Goal: Information Seeking & Learning: Check status

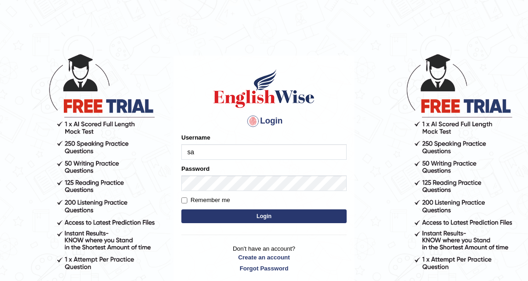
type input "s"
type input "sapanatimalsina_parramatta"
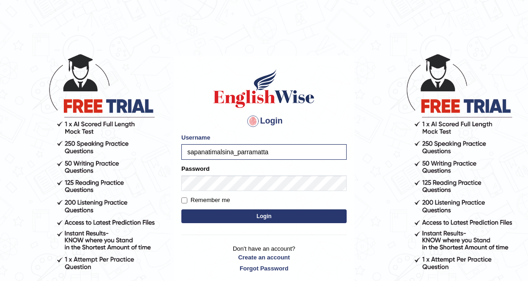
click at [256, 215] on button "Login" at bounding box center [263, 216] width 165 height 14
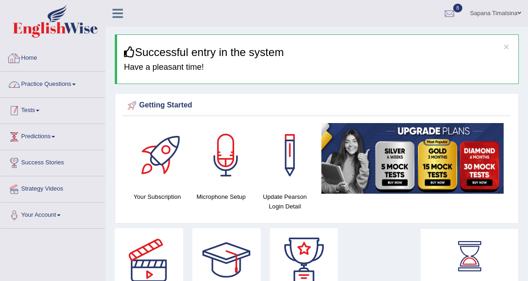
click at [66, 89] on link "Practice Questions" at bounding box center [52, 83] width 105 height 23
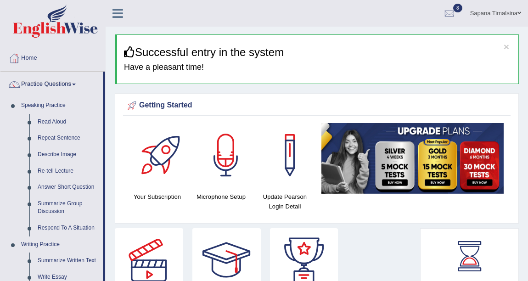
click at [66, 89] on link "Practice Questions" at bounding box center [51, 83] width 102 height 23
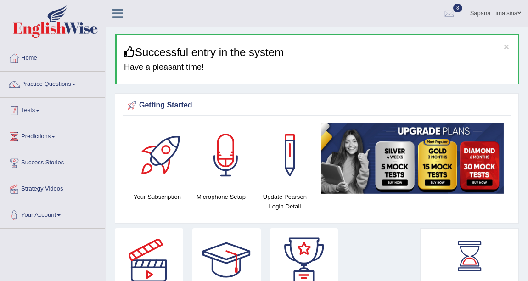
click at [50, 117] on link "Tests" at bounding box center [52, 109] width 105 height 23
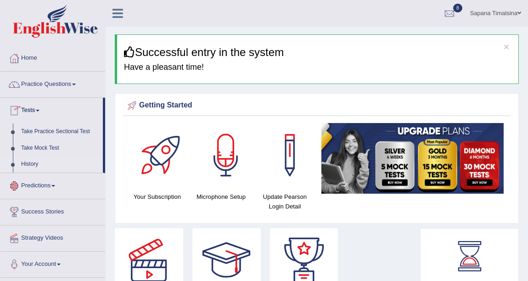
click at [28, 161] on link "History" at bounding box center [60, 164] width 86 height 17
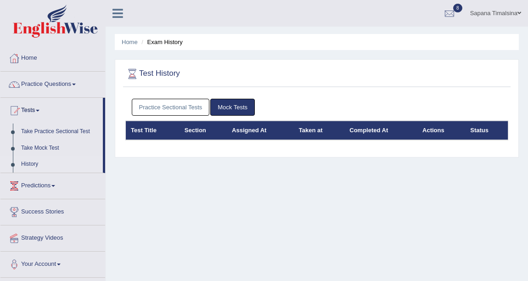
click at [197, 103] on link "Practice Sectional Tests" at bounding box center [171, 107] width 78 height 17
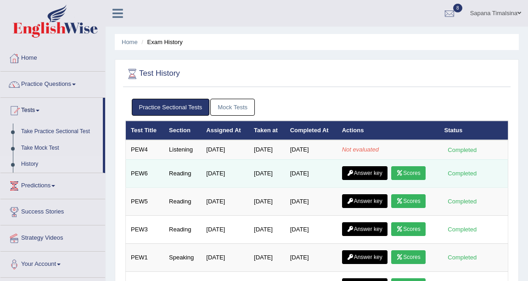
click at [425, 170] on link "Scores" at bounding box center [408, 173] width 34 height 14
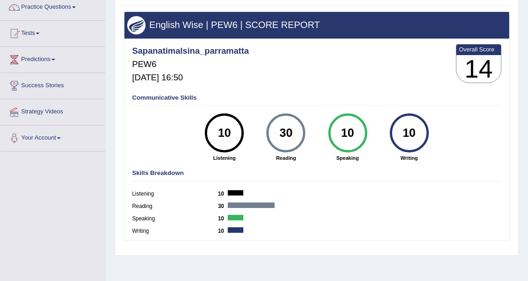
scroll to position [83, 0]
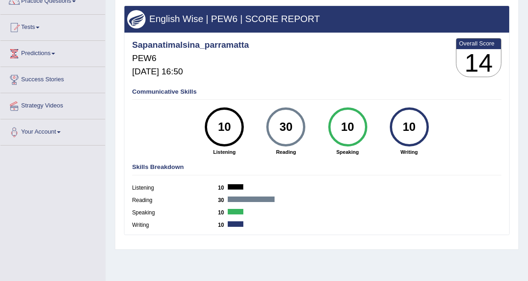
drag, startPoint x: 279, startPoint y: 127, endPoint x: 302, endPoint y: 129, distance: 23.6
click at [302, 129] on div "30" at bounding box center [285, 126] width 39 height 39
drag, startPoint x: 274, startPoint y: 132, endPoint x: 295, endPoint y: 133, distance: 21.1
click at [295, 133] on div "30" at bounding box center [286, 127] width 28 height 33
click at [330, 196] on div "Reading 30" at bounding box center [317, 202] width 370 height 12
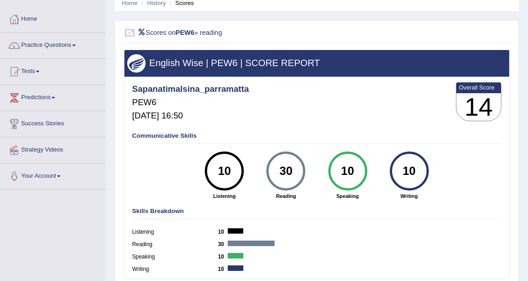
scroll to position [0, 0]
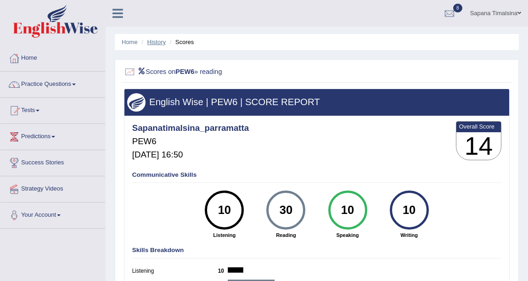
click at [159, 41] on link "History" at bounding box center [156, 42] width 18 height 7
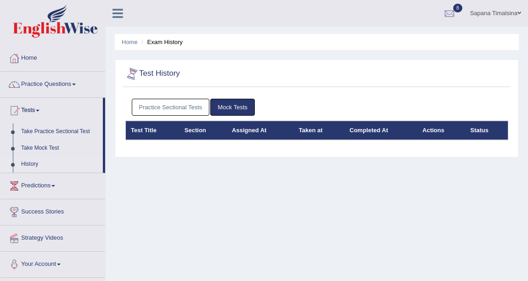
click at [176, 103] on link "Practice Sectional Tests" at bounding box center [171, 107] width 78 height 17
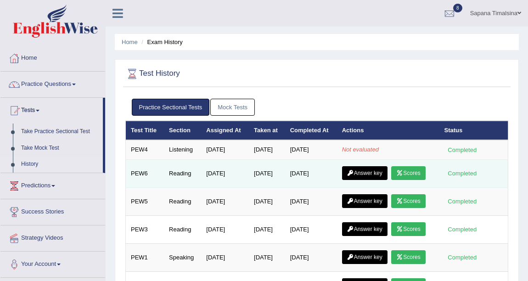
click at [364, 171] on link "Answer key" at bounding box center [364, 173] width 45 height 14
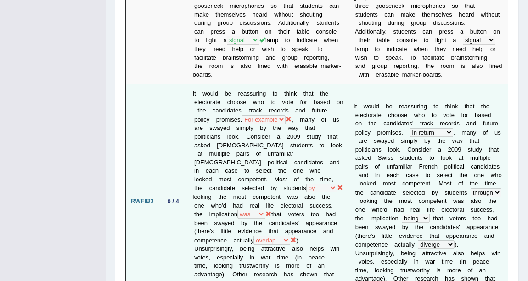
scroll to position [542, 0]
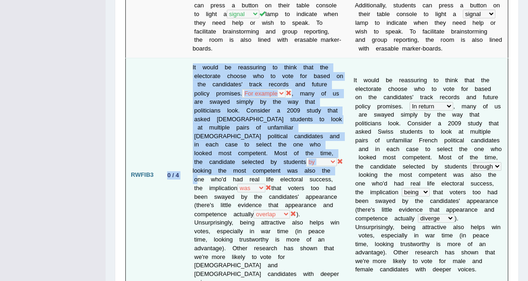
drag, startPoint x: 164, startPoint y: 169, endPoint x: 193, endPoint y: 170, distance: 28.9
click at [193, 170] on tr "RWFIB3 0 / 4 It would be reassuring to think that the electorate choose who to …" at bounding box center [317, 175] width 382 height 234
click at [177, 175] on td "0 / 4" at bounding box center [173, 175] width 29 height 234
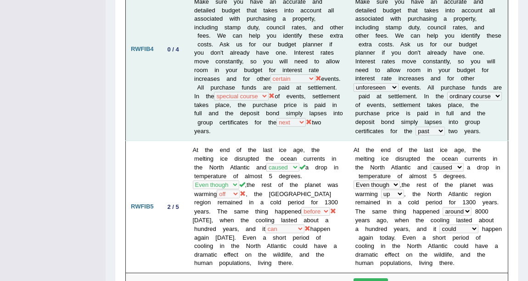
scroll to position [918, 0]
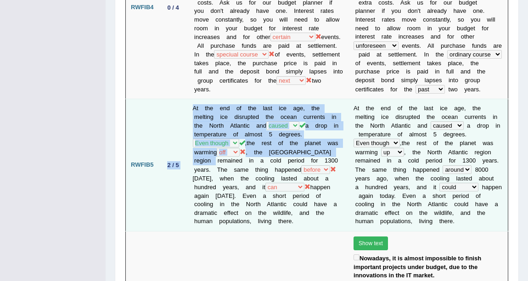
drag, startPoint x: 174, startPoint y: 137, endPoint x: 188, endPoint y: 137, distance: 13.8
click at [188, 137] on tr "RWFIB5 2 / 5 At the end of the last ice age, the melting ice disrupted the ocea…" at bounding box center [317, 165] width 382 height 132
click at [182, 158] on td "2 / 5" at bounding box center [173, 165] width 29 height 132
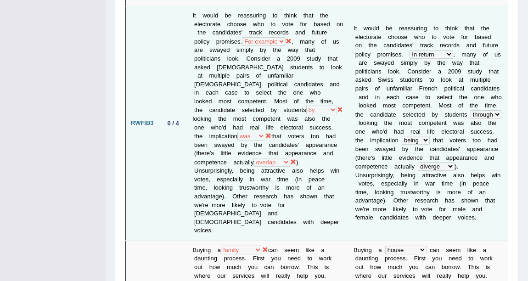
scroll to position [580, 0]
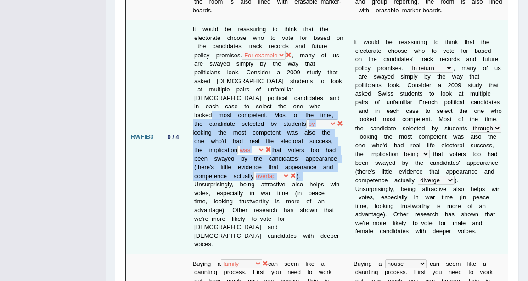
drag, startPoint x: 273, startPoint y: 110, endPoint x: 338, endPoint y: 167, distance: 86.2
click at [338, 167] on td "It would be reassuring to think that the electorate choose who to vote for base…" at bounding box center [268, 137] width 161 height 234
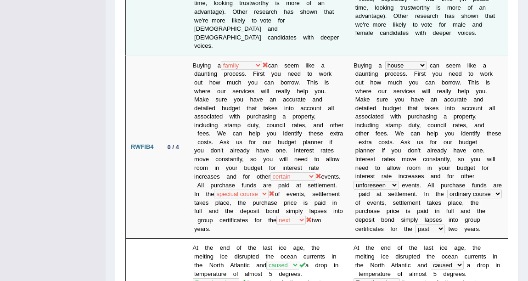
scroll to position [747, 0]
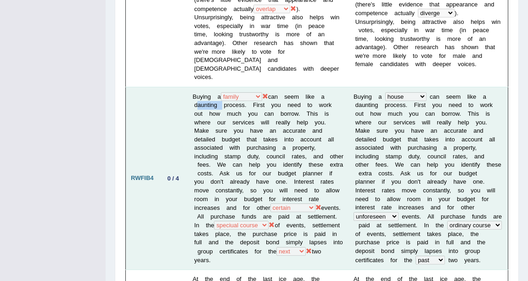
drag, startPoint x: 189, startPoint y: 83, endPoint x: 219, endPoint y: 83, distance: 30.3
click at [219, 87] on td "Buying a house architecture home family unbelievable unforgettable unforeseen c…" at bounding box center [268, 178] width 161 height 183
click at [300, 107] on td "Buying a house architecture home family unbelievable unforgettable unforeseen c…" at bounding box center [268, 178] width 161 height 183
drag, startPoint x: 270, startPoint y: 185, endPoint x: 307, endPoint y: 162, distance: 43.3
click at [307, 162] on td "Buying a house architecture home family unbelievable unforgettable unforeseen c…" at bounding box center [268, 178] width 161 height 183
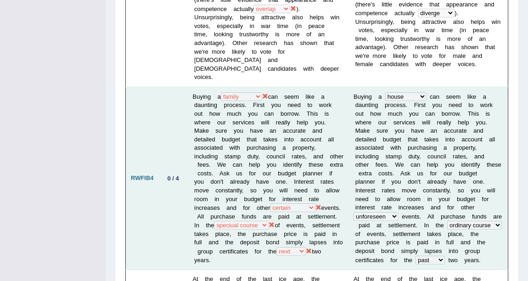
click at [145, 198] on td "RWFIB4" at bounding box center [142, 178] width 33 height 183
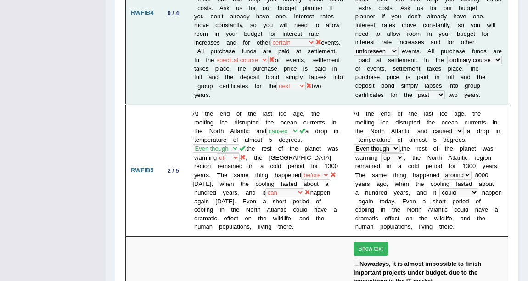
scroll to position [956, 0]
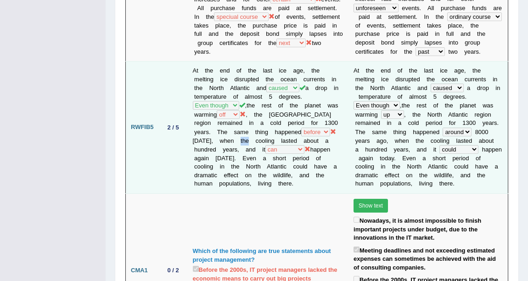
drag, startPoint x: 224, startPoint y: 115, endPoint x: 215, endPoint y: 115, distance: 8.3
click at [215, 115] on td "At the end of the last ice age, the melting ice disrupted the ocean currents in…" at bounding box center [268, 128] width 161 height 132
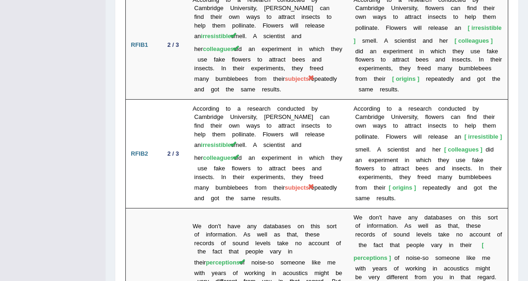
scroll to position [1766, 0]
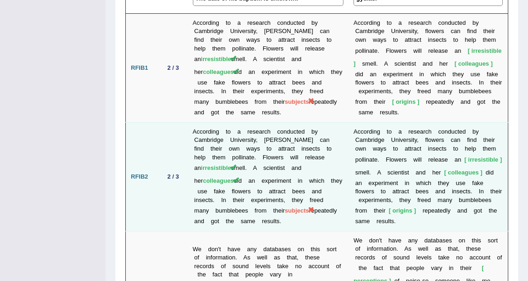
drag, startPoint x: 232, startPoint y: 133, endPoint x: 262, endPoint y: 154, distance: 36.2
click at [262, 154] on td "According to a research conducted by Cambridge University, flowers can find the…" at bounding box center [268, 176] width 161 height 109
click at [285, 154] on td "According to a research conducted by Cambridge University, flowers can find the…" at bounding box center [268, 176] width 161 height 109
drag, startPoint x: 252, startPoint y: 137, endPoint x: 274, endPoint y: 139, distance: 22.1
click at [274, 139] on td "According to a research conducted by Cambridge University, flowers can find the…" at bounding box center [268, 176] width 161 height 109
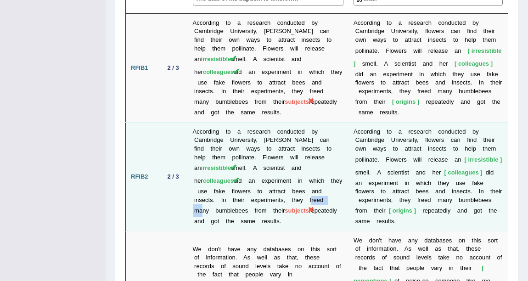
drag, startPoint x: 226, startPoint y: 142, endPoint x: 257, endPoint y: 142, distance: 30.3
click at [257, 142] on td "According to a research conducted by Cambridge University, flowers can find the…" at bounding box center [268, 176] width 161 height 109
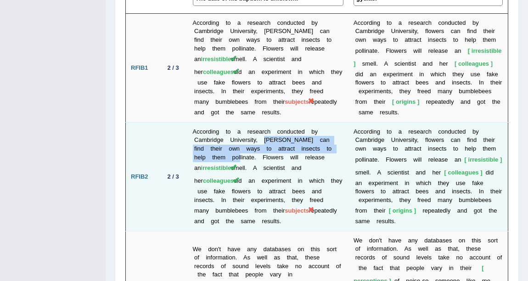
drag, startPoint x: 263, startPoint y: 73, endPoint x: 216, endPoint y: 97, distance: 53.0
click at [216, 122] on td "According to a research conducted by Cambridge University, flowers can find the…" at bounding box center [268, 176] width 161 height 109
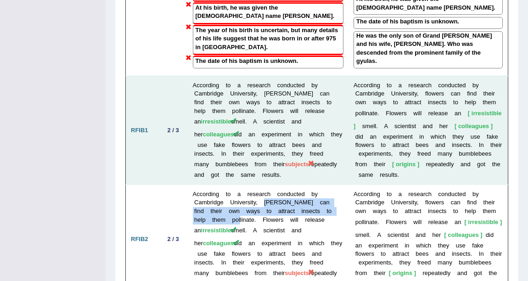
scroll to position [1724, 0]
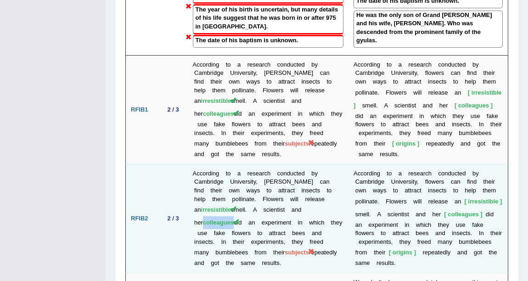
drag, startPoint x: 282, startPoint y: 148, endPoint x: 318, endPoint y: 151, distance: 35.5
click at [318, 164] on td "According to a research conducted by Cambridge University, flowers can find the…" at bounding box center [268, 218] width 161 height 109
drag, startPoint x: 244, startPoint y: 189, endPoint x: 259, endPoint y: 189, distance: 15.1
click at [259, 189] on td "According to a research conducted by Cambridge University, flowers can find the…" at bounding box center [268, 218] width 161 height 109
drag, startPoint x: 295, startPoint y: 179, endPoint x: 256, endPoint y: 190, distance: 40.1
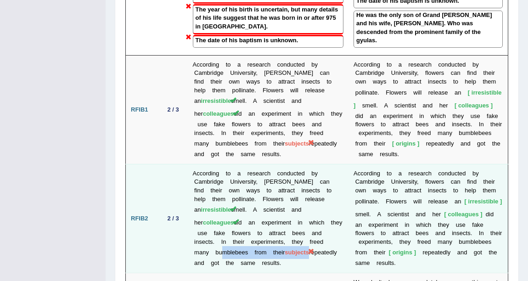
click at [256, 190] on td "According to a research conducted by Cambridge University, flowers can find the…" at bounding box center [268, 218] width 161 height 109
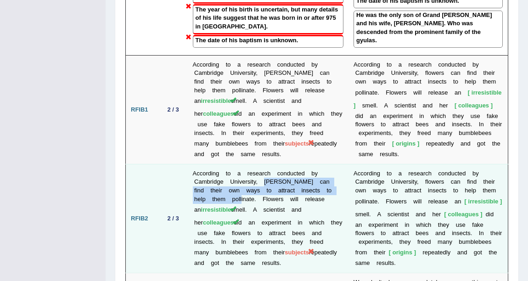
drag, startPoint x: 263, startPoint y: 114, endPoint x: 217, endPoint y: 133, distance: 50.0
click at [217, 164] on td "According to a research conducted by Cambridge University, flowers can find the…" at bounding box center [268, 218] width 161 height 109
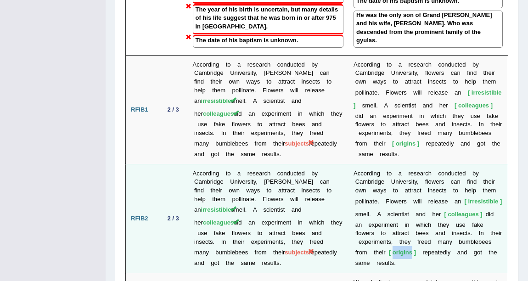
drag, startPoint x: 391, startPoint y: 188, endPoint x: 413, endPoint y: 187, distance: 22.0
click at [414, 249] on span "origins" at bounding box center [402, 252] width 27 height 7
click at [308, 193] on td "According to a research conducted by Cambridge University, flowers can find the…" at bounding box center [268, 218] width 161 height 109
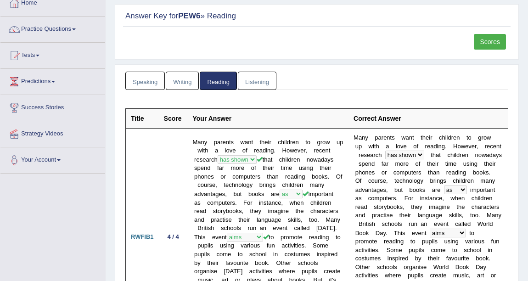
scroll to position [0, 0]
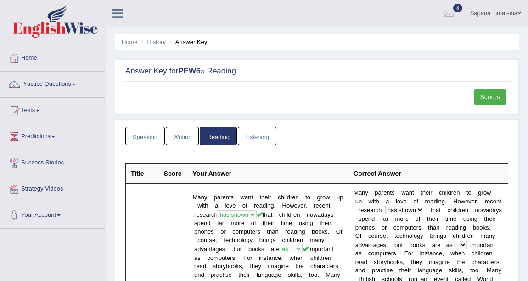
click at [156, 41] on link "History" at bounding box center [156, 42] width 18 height 7
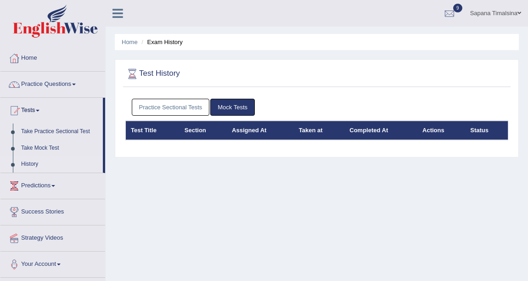
click at [167, 112] on link "Practice Sectional Tests" at bounding box center [171, 107] width 78 height 17
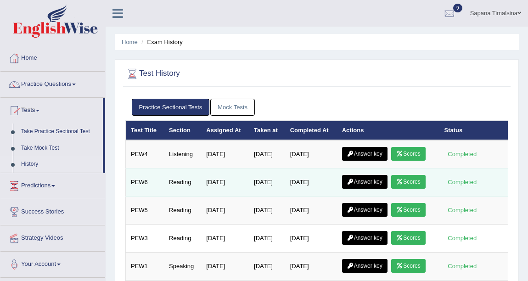
click at [402, 176] on link "Scores" at bounding box center [408, 182] width 34 height 14
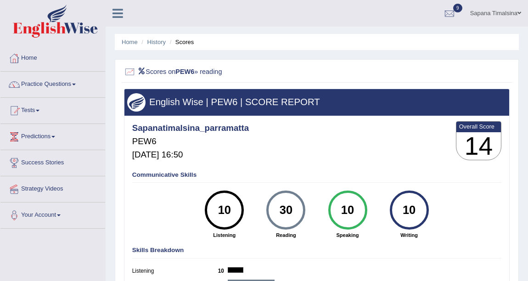
drag, startPoint x: 277, startPoint y: 207, endPoint x: 299, endPoint y: 208, distance: 22.1
click at [299, 208] on div "30" at bounding box center [286, 210] width 28 height 33
click at [321, 184] on div "Communicative Skills 10 Listening 30 Reading 10 Speaking 10 Writing" at bounding box center [316, 205] width 373 height 74
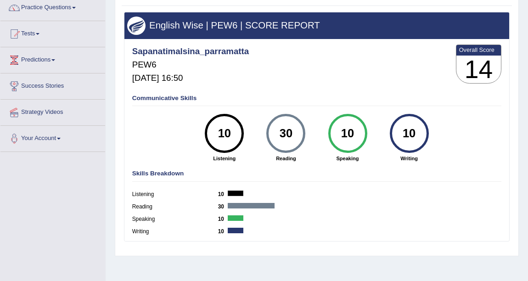
scroll to position [83, 0]
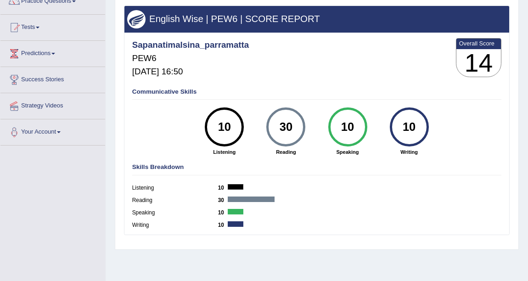
drag, startPoint x: 278, startPoint y: 124, endPoint x: 296, endPoint y: 127, distance: 18.1
click at [296, 127] on div "30" at bounding box center [286, 127] width 28 height 33
click at [318, 197] on div "Reading 30" at bounding box center [317, 202] width 370 height 12
drag, startPoint x: 281, startPoint y: 128, endPoint x: 294, endPoint y: 128, distance: 12.9
click at [294, 128] on div "30" at bounding box center [286, 127] width 28 height 33
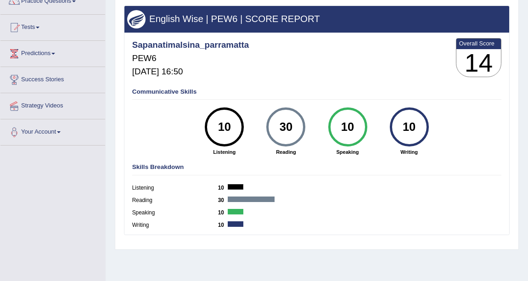
click at [324, 186] on div "Listening 10" at bounding box center [317, 189] width 370 height 12
drag, startPoint x: 280, startPoint y: 123, endPoint x: 291, endPoint y: 123, distance: 11.9
click at [291, 123] on div "30" at bounding box center [286, 127] width 28 height 33
click at [325, 175] on hr at bounding box center [317, 175] width 370 height 0
drag, startPoint x: 280, startPoint y: 124, endPoint x: 294, endPoint y: 124, distance: 13.8
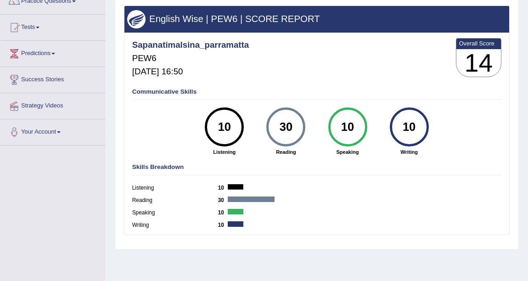
click at [294, 124] on div "30" at bounding box center [286, 127] width 28 height 33
click at [344, 189] on div "Listening 10" at bounding box center [317, 189] width 370 height 12
click at [352, 194] on div "Listening 10" at bounding box center [317, 189] width 370 height 12
drag, startPoint x: 280, startPoint y: 124, endPoint x: 291, endPoint y: 124, distance: 11.5
click at [291, 124] on div "30" at bounding box center [286, 127] width 28 height 33
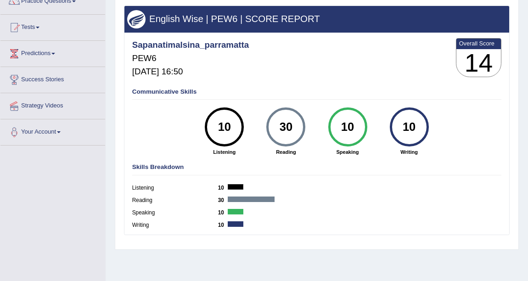
click at [312, 197] on div "Reading 30" at bounding box center [317, 202] width 370 height 12
drag, startPoint x: 280, startPoint y: 124, endPoint x: 290, endPoint y: 124, distance: 9.6
click at [290, 124] on div "30" at bounding box center [286, 127] width 28 height 33
click at [313, 194] on div "Listening 10" at bounding box center [317, 189] width 370 height 12
drag, startPoint x: 285, startPoint y: 126, endPoint x: 294, endPoint y: 126, distance: 9.2
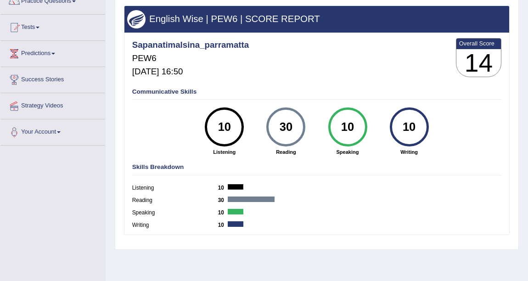
click at [294, 126] on div "30" at bounding box center [286, 127] width 28 height 33
click at [336, 215] on div "Speaking 10" at bounding box center [317, 214] width 370 height 12
drag, startPoint x: 276, startPoint y: 124, endPoint x: 290, endPoint y: 125, distance: 13.8
click at [290, 125] on div "30" at bounding box center [286, 127] width 28 height 33
click at [336, 194] on div "Listening 10" at bounding box center [317, 189] width 370 height 12
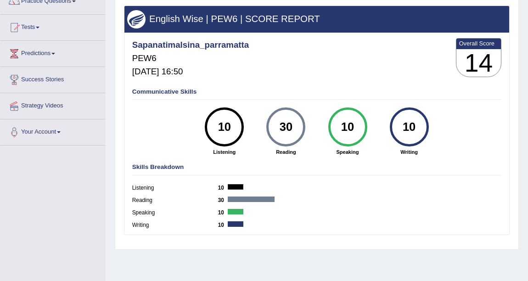
drag, startPoint x: 280, startPoint y: 124, endPoint x: 291, endPoint y: 126, distance: 11.7
click at [291, 126] on div "30" at bounding box center [286, 127] width 28 height 33
click at [299, 171] on div "Skills Breakdown Listening 10 Reading 30 Speaking 10 Writing 10" at bounding box center [316, 197] width 373 height 74
drag, startPoint x: 280, startPoint y: 121, endPoint x: 303, endPoint y: 124, distance: 22.7
click at [303, 124] on div "30" at bounding box center [285, 126] width 39 height 39
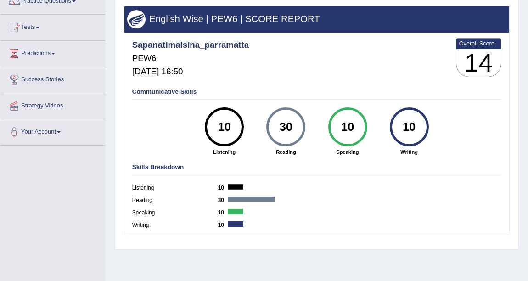
drag, startPoint x: 282, startPoint y: 128, endPoint x: 293, endPoint y: 128, distance: 11.0
click at [293, 128] on div "30" at bounding box center [286, 127] width 28 height 33
click at [269, 129] on div "30" at bounding box center [285, 126] width 39 height 39
drag, startPoint x: 279, startPoint y: 129, endPoint x: 302, endPoint y: 129, distance: 23.0
click at [302, 129] on div "30" at bounding box center [285, 126] width 39 height 39
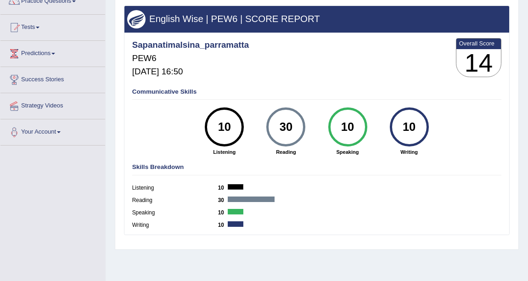
click at [338, 170] on h4 "Skills Breakdown" at bounding box center [317, 167] width 370 height 7
drag, startPoint x: 291, startPoint y: 126, endPoint x: 303, endPoint y: 126, distance: 11.5
click at [303, 126] on div "30" at bounding box center [285, 126] width 39 height 39
drag, startPoint x: 280, startPoint y: 125, endPoint x: 293, endPoint y: 125, distance: 13.3
click at [293, 125] on div "30" at bounding box center [286, 127] width 28 height 33
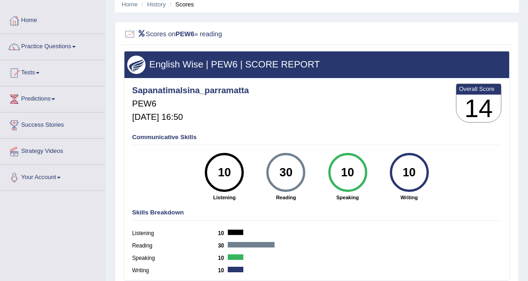
scroll to position [0, 0]
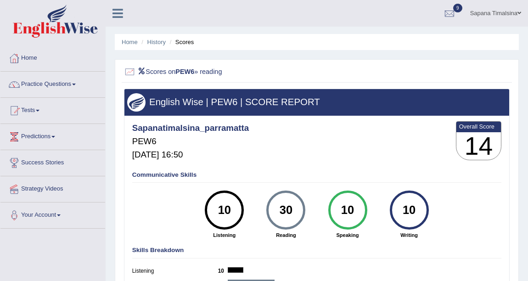
click at [522, 10] on link "Sapana Timalsina" at bounding box center [495, 12] width 65 height 24
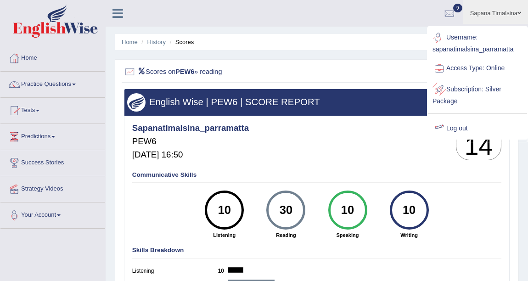
click at [482, 123] on link "Log out" at bounding box center [477, 128] width 99 height 21
